Goal: Transaction & Acquisition: Purchase product/service

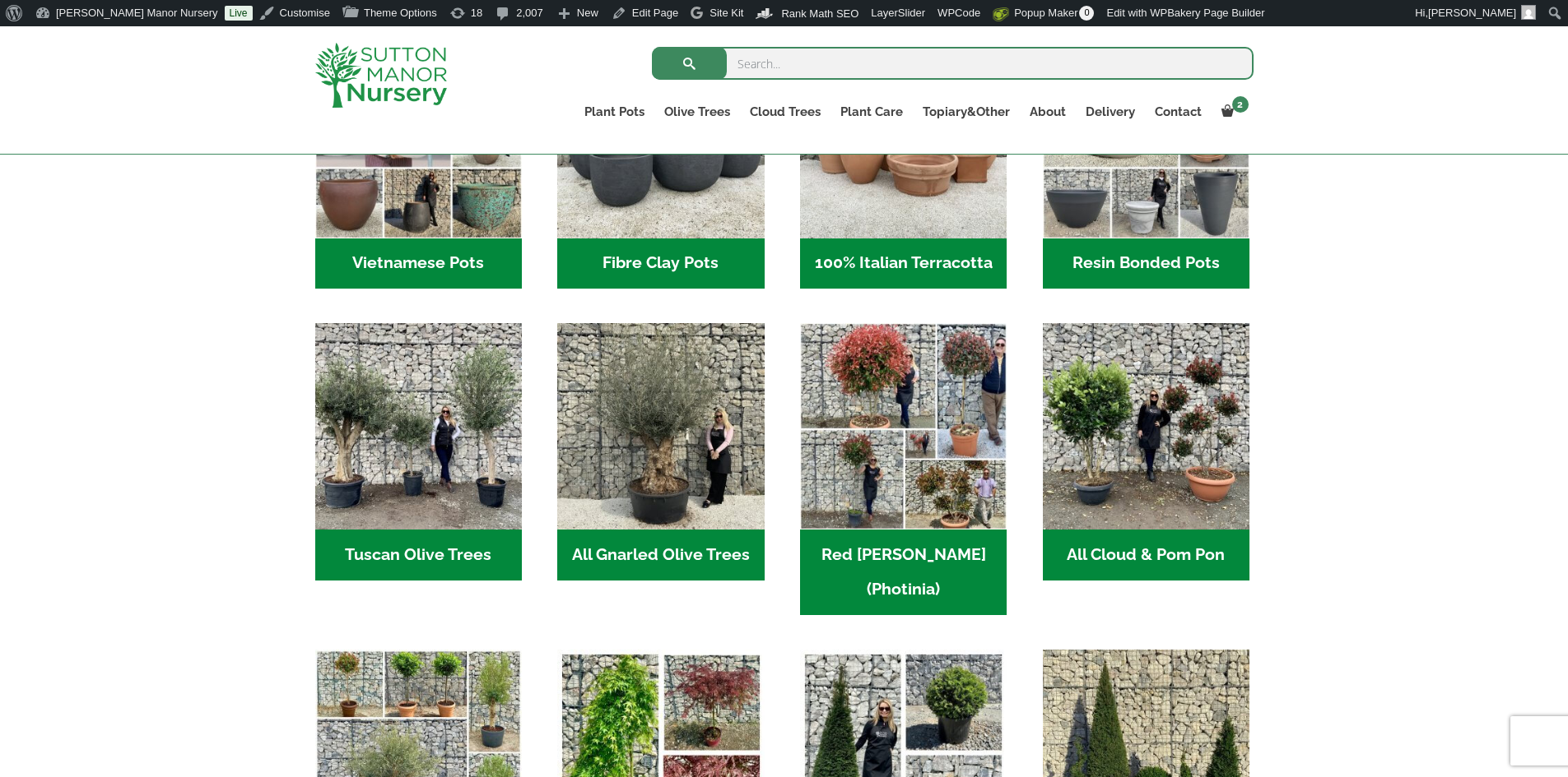
scroll to position [823, 0]
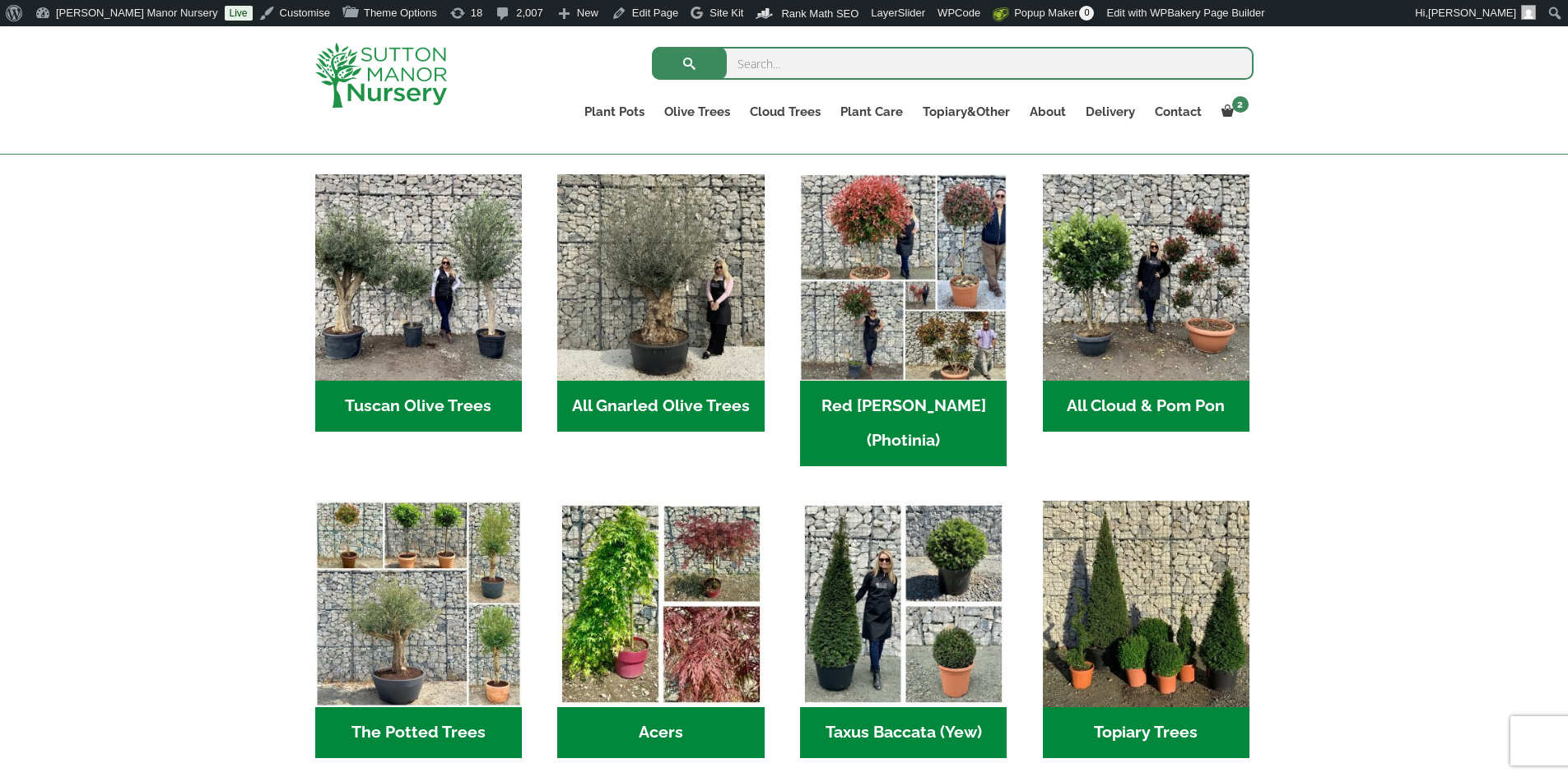
click at [593, 417] on h2 "All Gnarled Olive Trees (184)" at bounding box center [660, 405] width 206 height 51
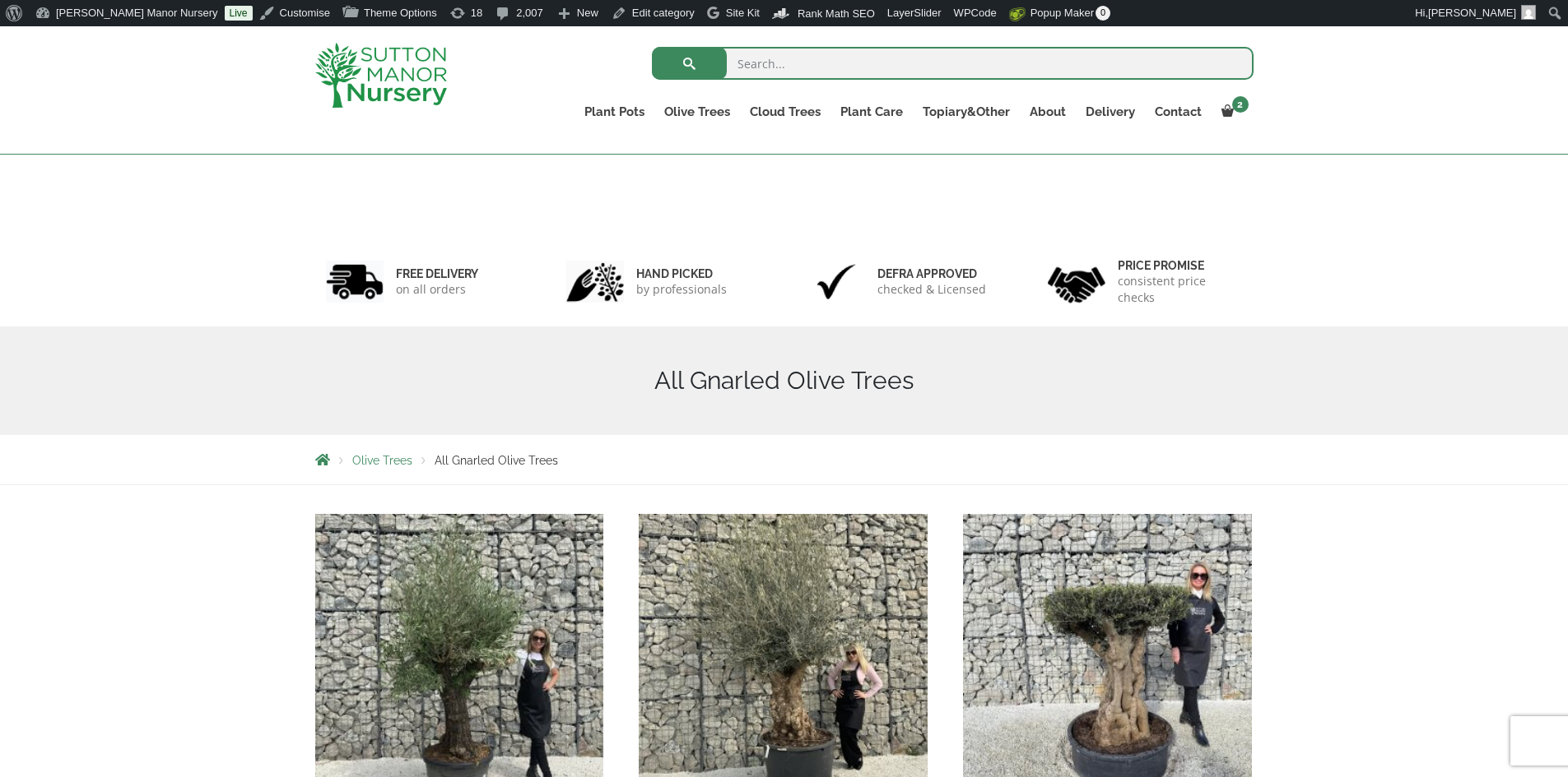
scroll to position [329, 0]
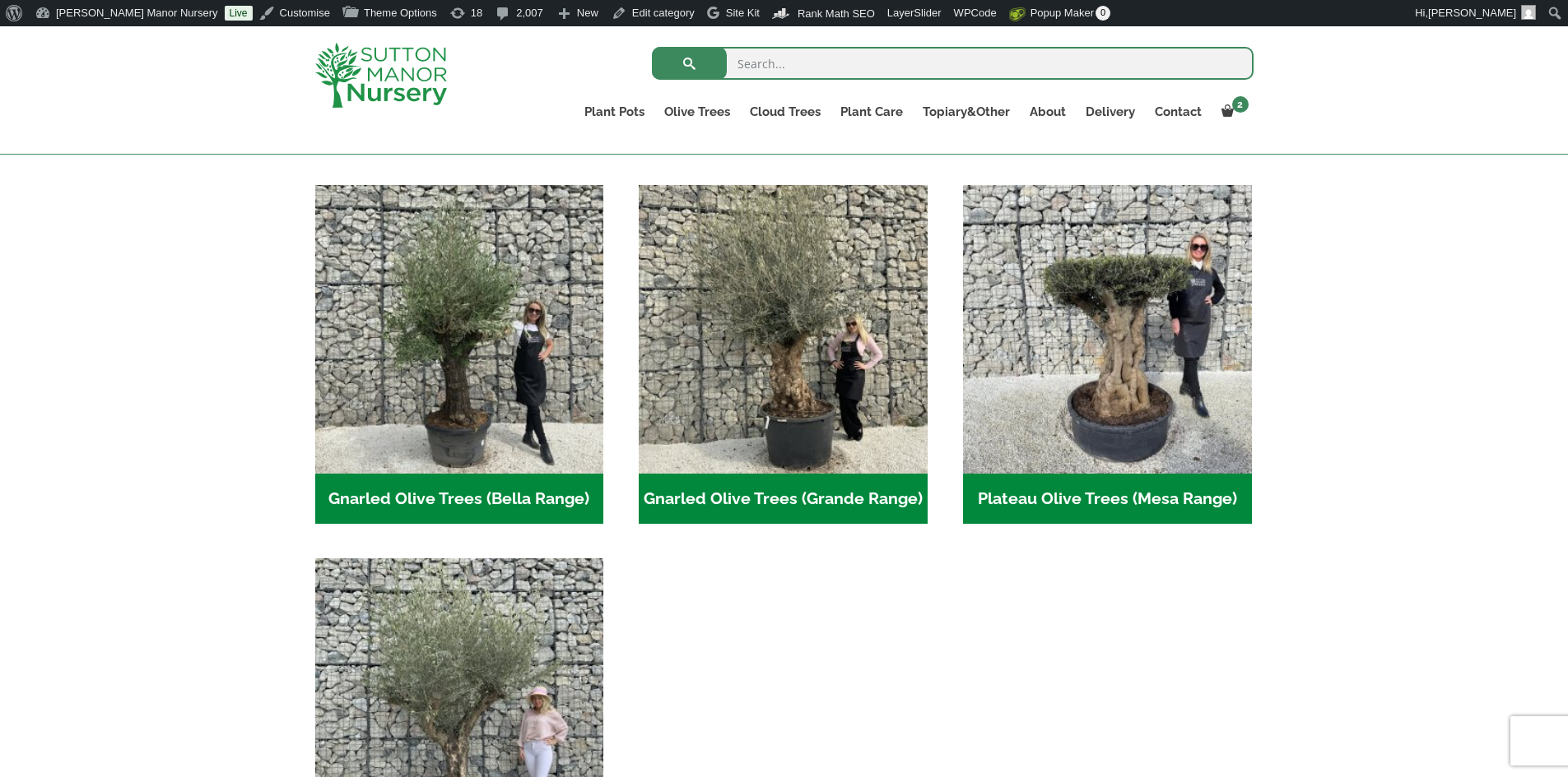
click at [499, 489] on h2 "Gnarled Olive Trees (Bella Range) (104)" at bounding box center [459, 499] width 289 height 51
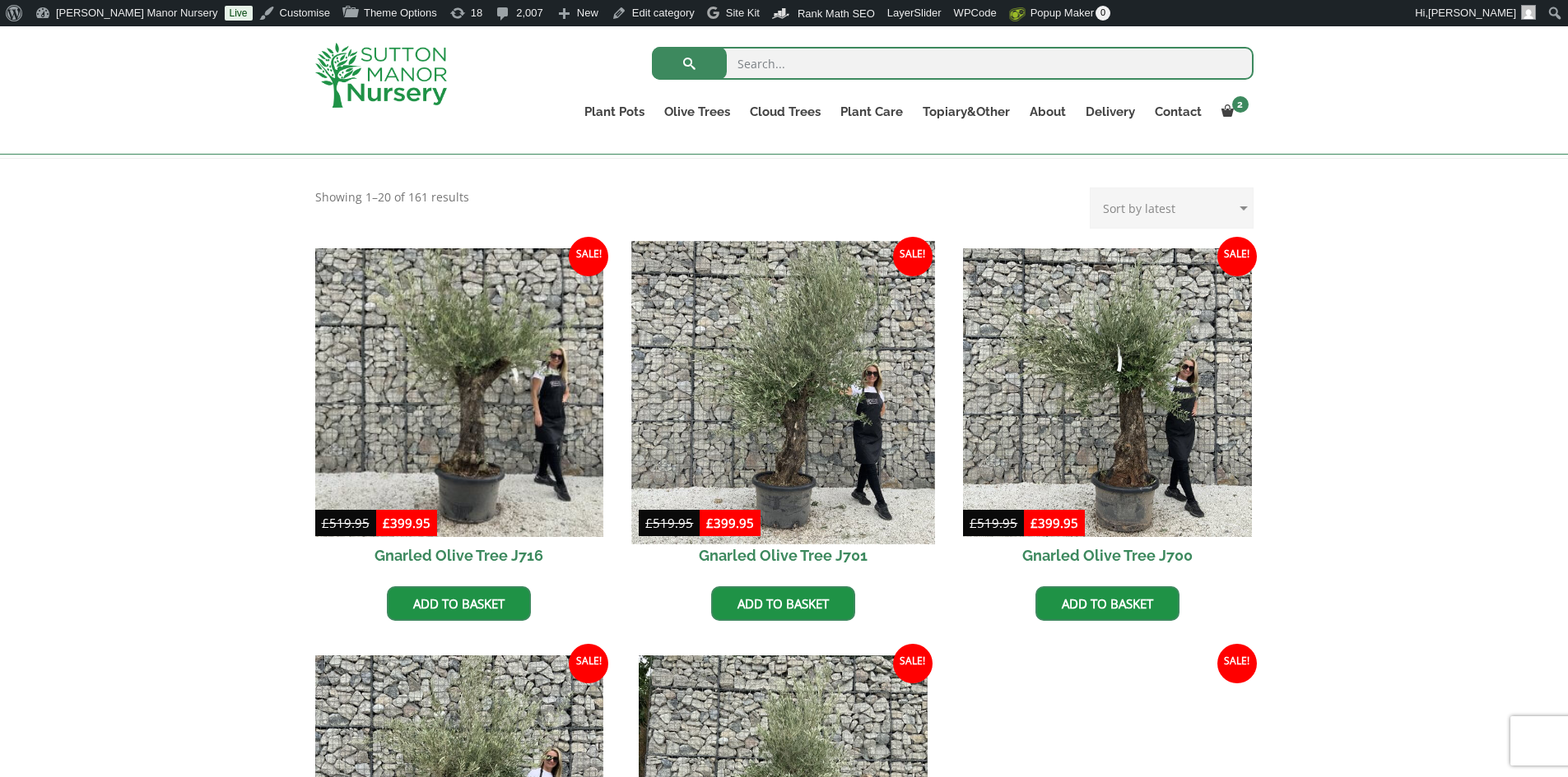
scroll to position [329, 0]
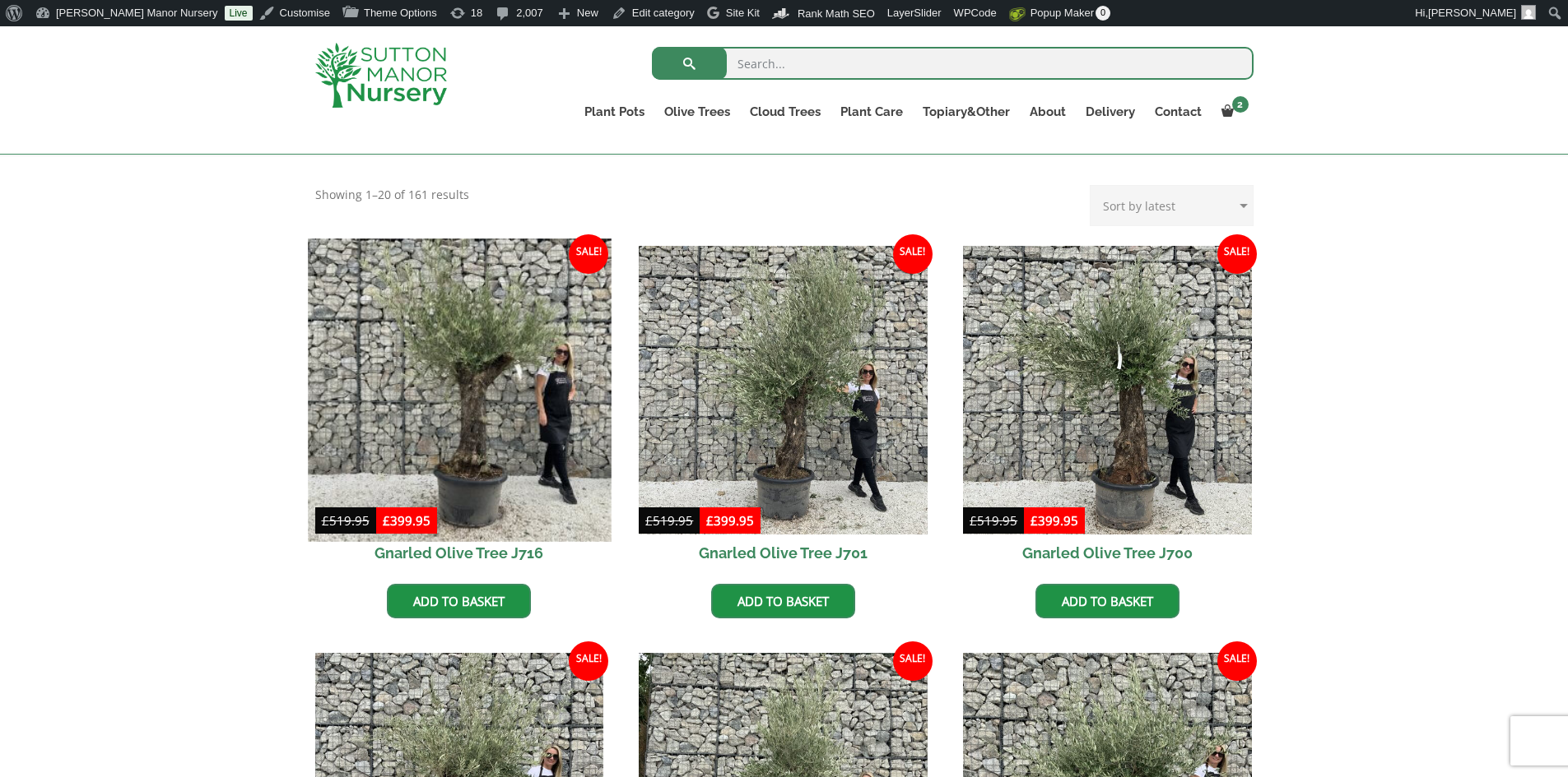
click at [486, 434] on img at bounding box center [459, 389] width 303 height 303
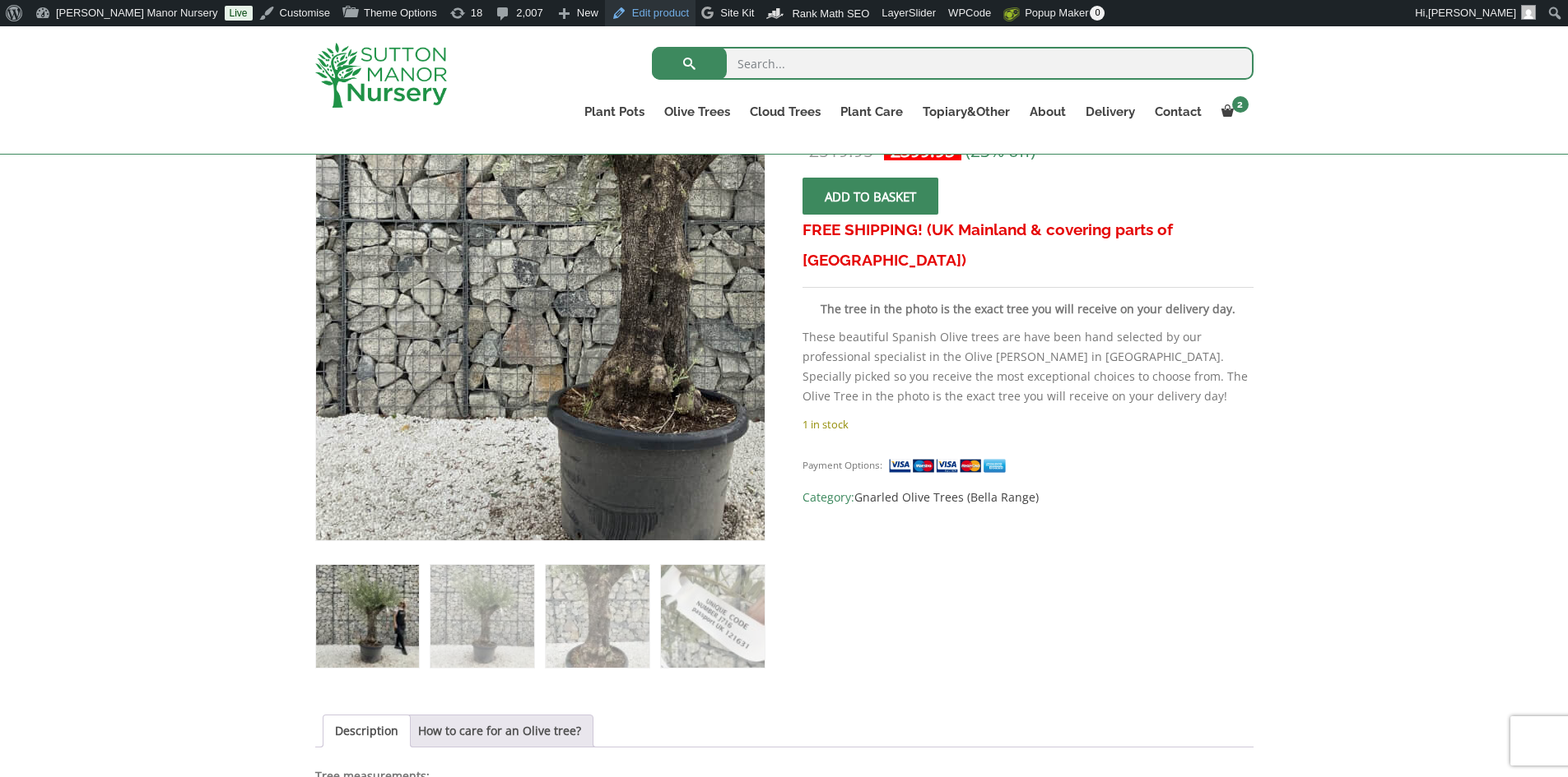
scroll to position [164, 0]
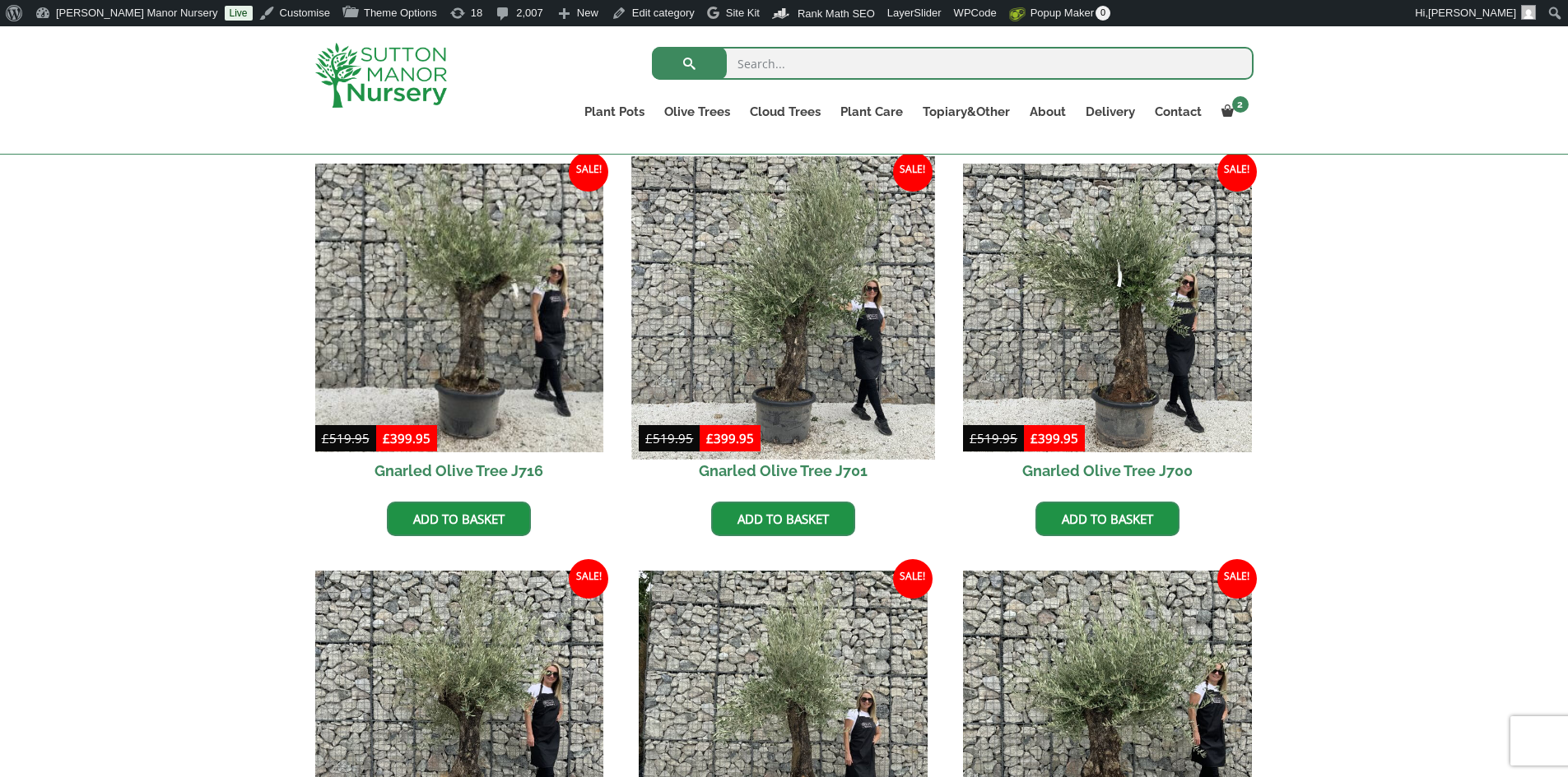
click at [811, 359] on img at bounding box center [783, 307] width 303 height 303
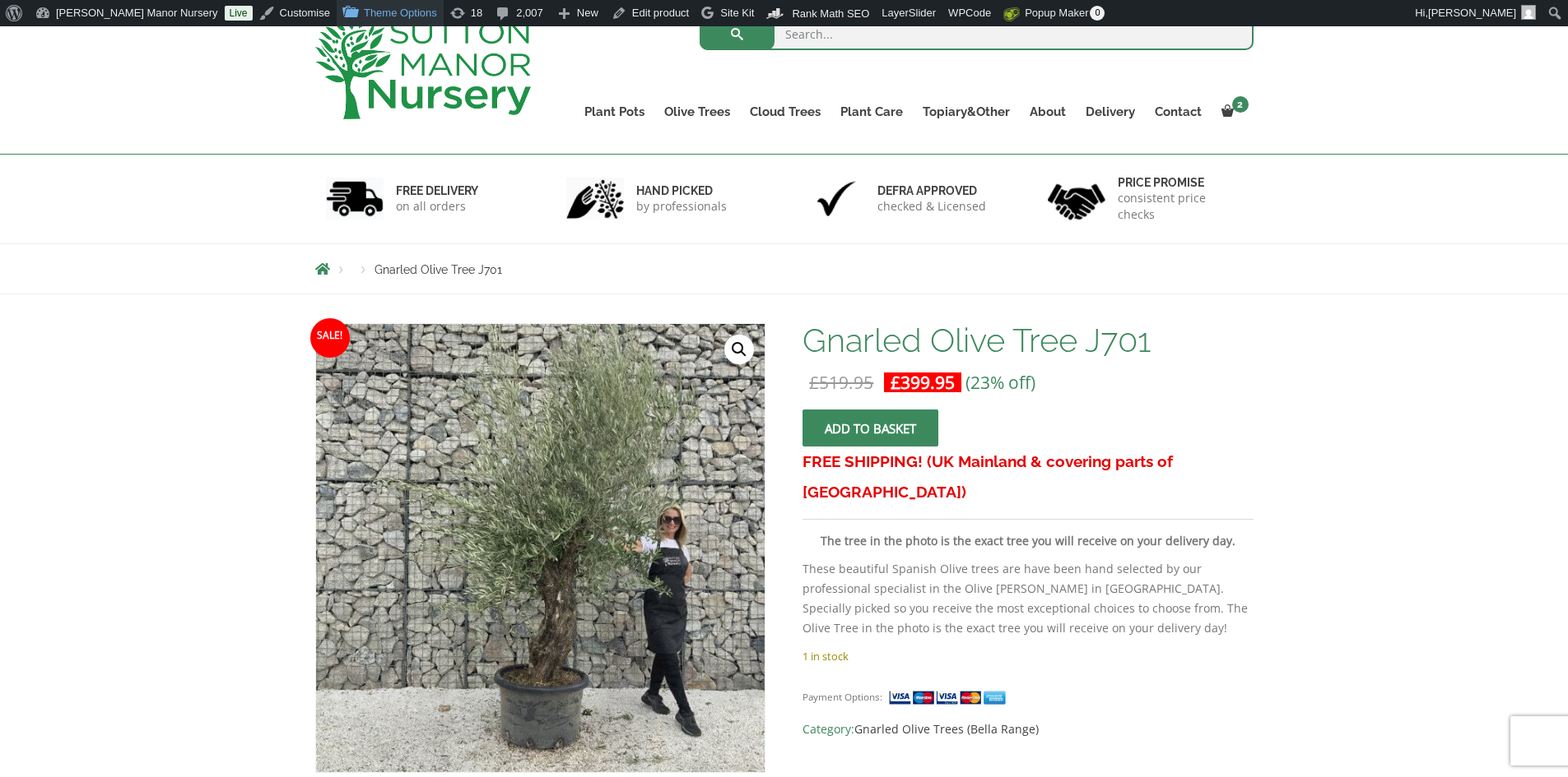
scroll to position [82, 0]
